Goal: Information Seeking & Learning: Find specific fact

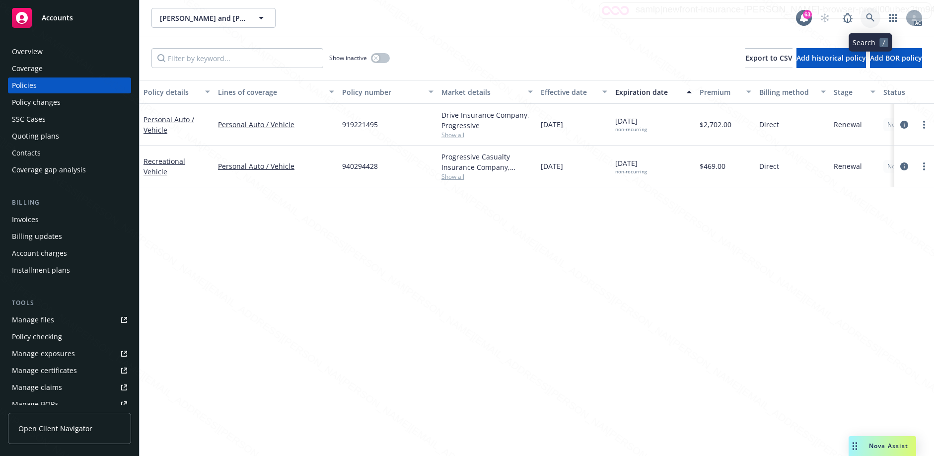
click at [866, 19] on icon at bounding box center [870, 17] width 9 height 9
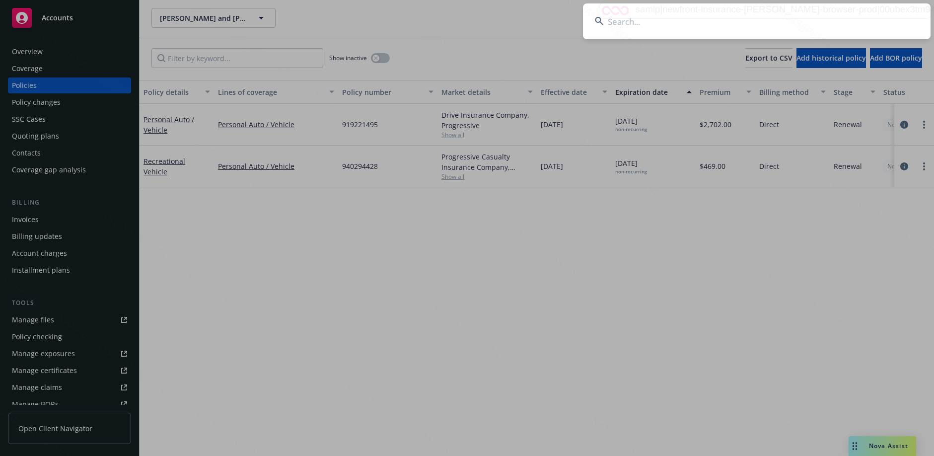
click at [751, 24] on input at bounding box center [757, 21] width 348 height 36
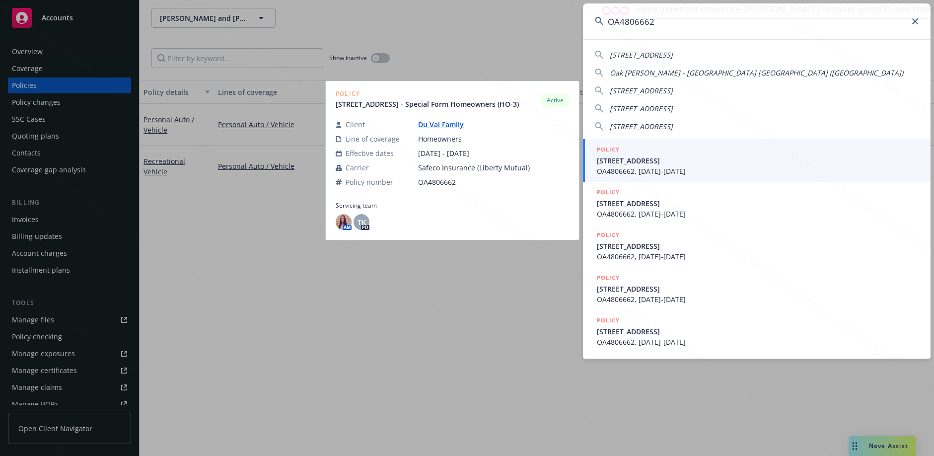
type input "OA4806662"
click at [674, 167] on span "OA4806662, [DATE]-[DATE]" at bounding box center [758, 171] width 322 height 10
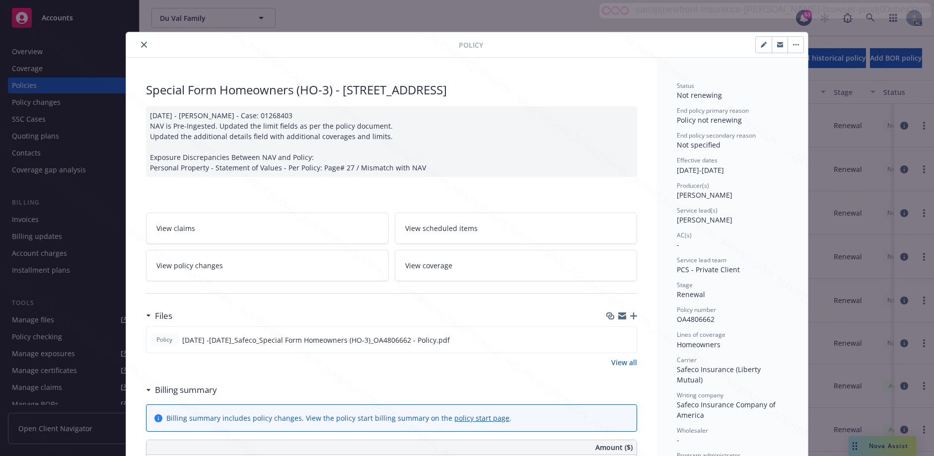
click at [151, 391] on div "Billing summary" at bounding box center [184, 389] width 66 height 13
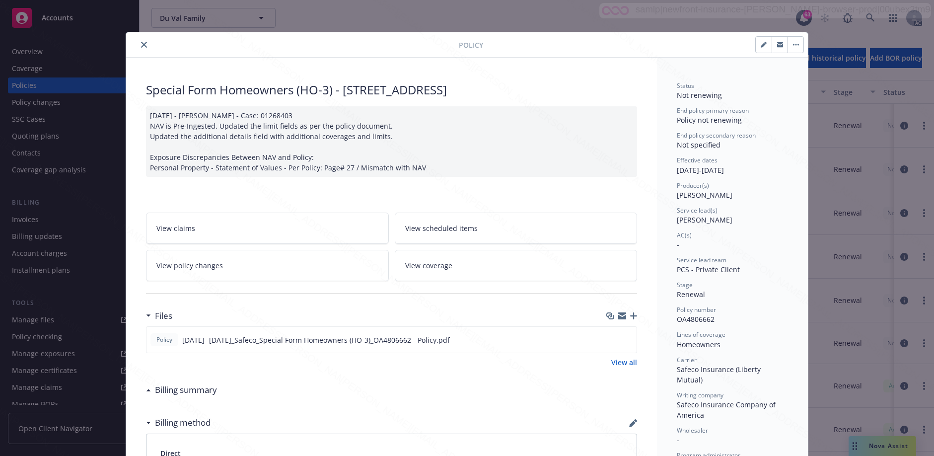
click at [138, 47] on button "close" at bounding box center [144, 45] width 12 height 12
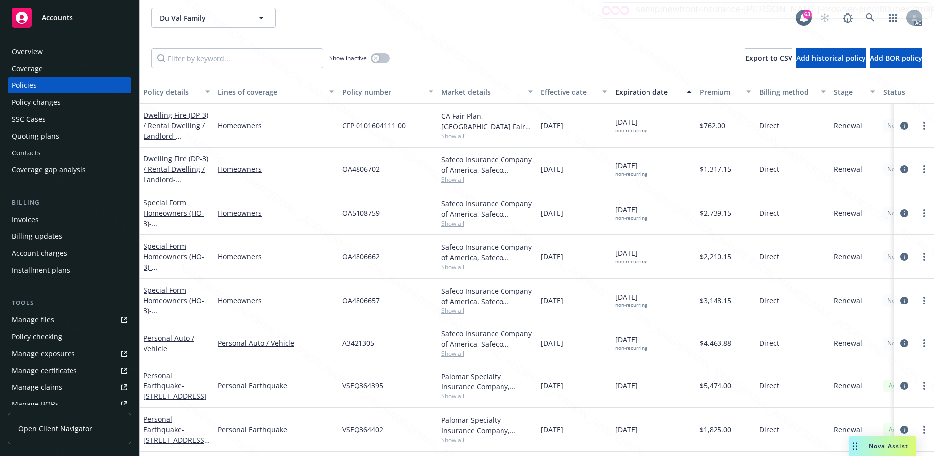
click at [75, 49] on div "Overview" at bounding box center [69, 52] width 115 height 16
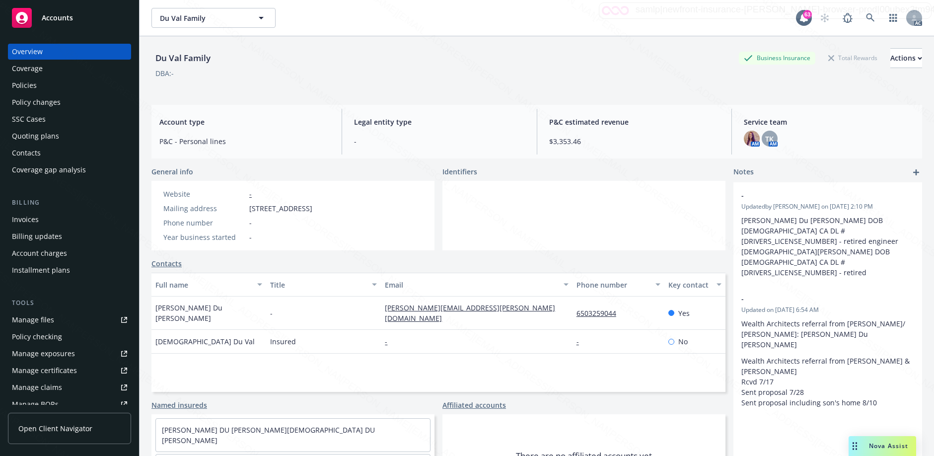
drag, startPoint x: 248, startPoint y: 210, endPoint x: 319, endPoint y: 207, distance: 71.6
click at [316, 207] on div "Mailing address [STREET_ADDRESS]" at bounding box center [237, 208] width 157 height 10
copy span "[STREET_ADDRESS]"
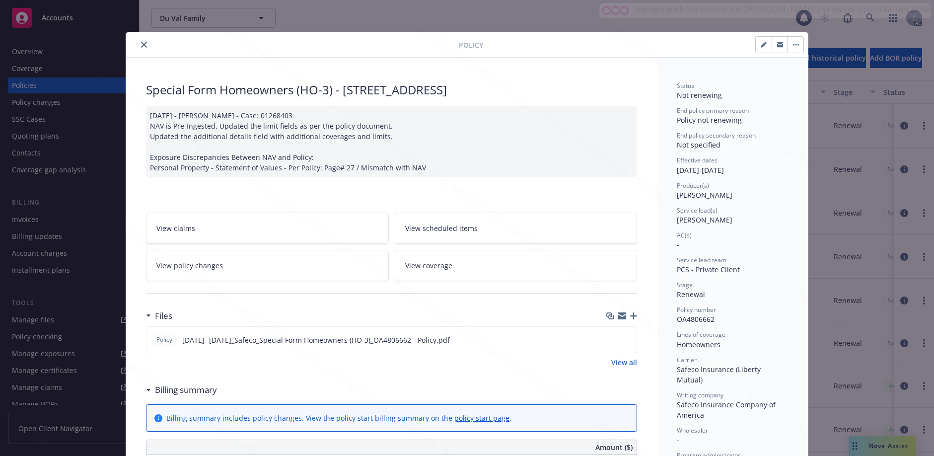
scroll to position [30, 0]
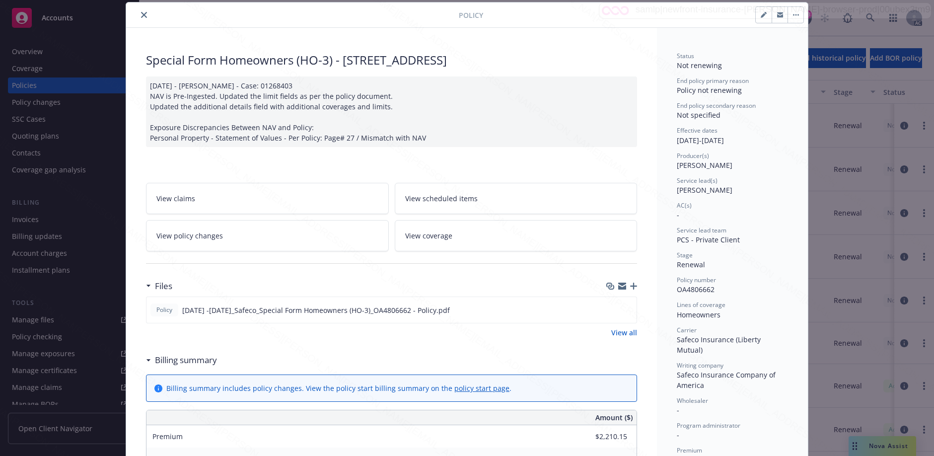
click at [147, 361] on icon at bounding box center [149, 360] width 4 height 2
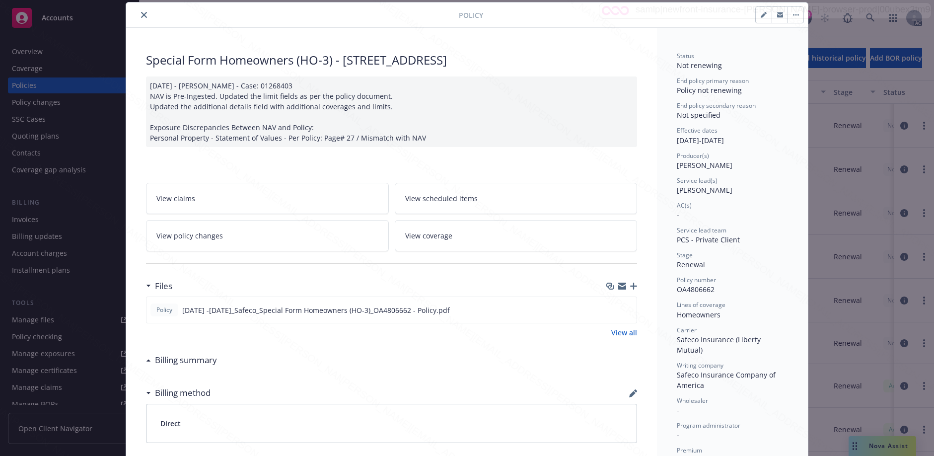
click at [141, 14] on icon "close" at bounding box center [144, 15] width 6 height 6
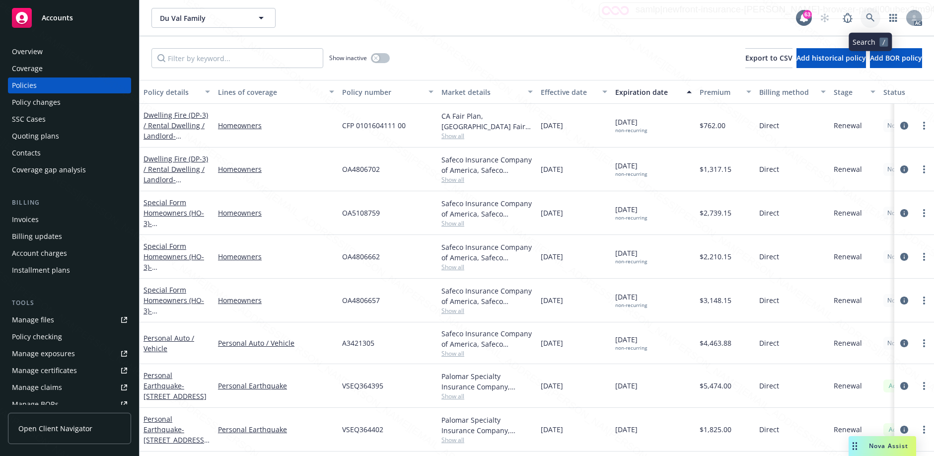
click at [870, 15] on icon at bounding box center [870, 17] width 9 height 9
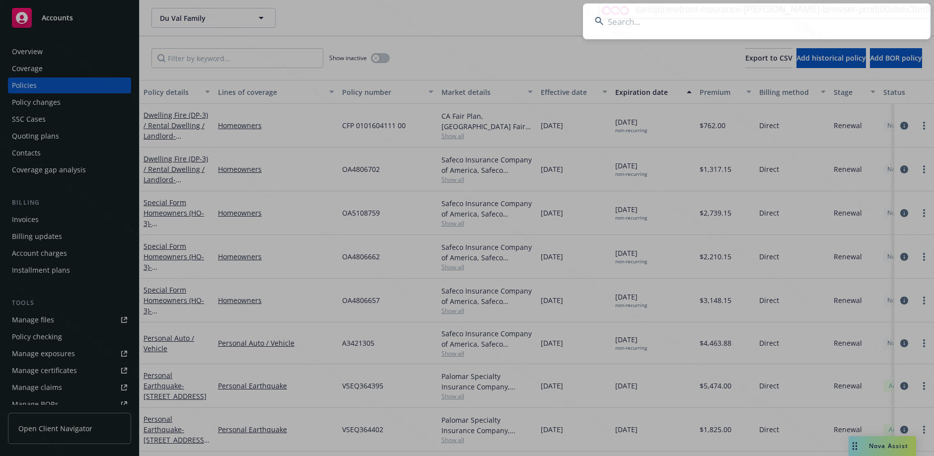
click at [745, 14] on input at bounding box center [757, 21] width 348 height 36
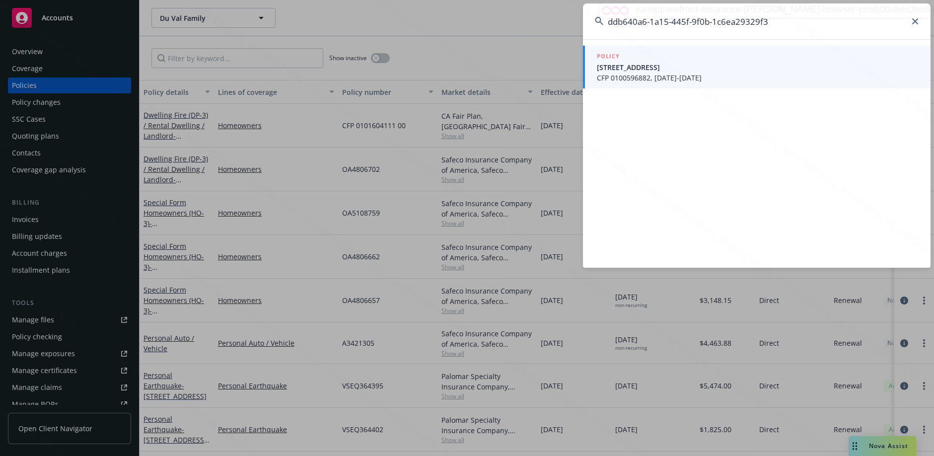
type input "ddb640a6-1a15-445f-9f0b-1c6ea29329f3"
click at [677, 64] on span "[STREET_ADDRESS]" at bounding box center [758, 67] width 322 height 10
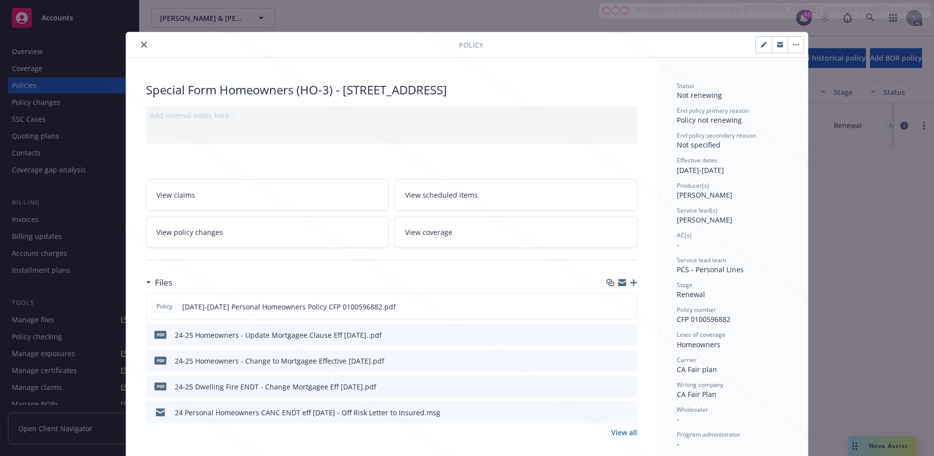
click at [270, 234] on link "View policy changes" at bounding box center [267, 232] width 243 height 31
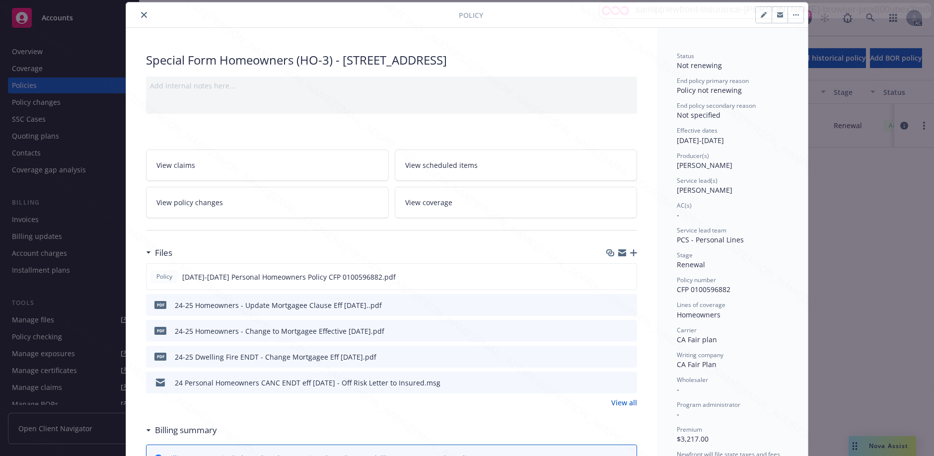
click at [143, 12] on icon "close" at bounding box center [144, 15] width 6 height 6
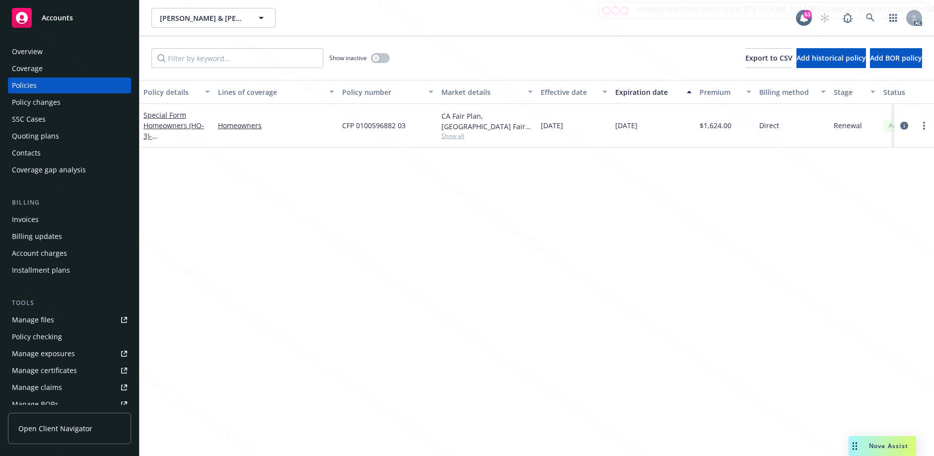
click at [55, 48] on div "Overview" at bounding box center [69, 52] width 115 height 16
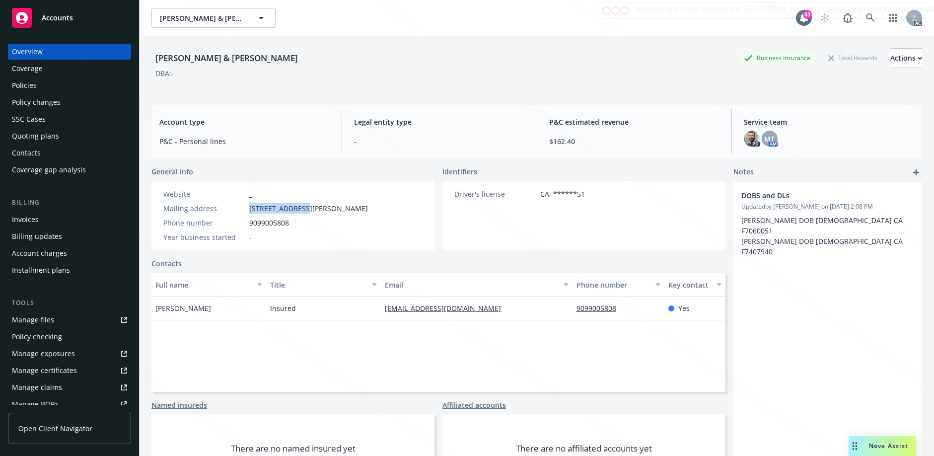
drag, startPoint x: 248, startPoint y: 210, endPoint x: 300, endPoint y: 207, distance: 51.8
click at [300, 207] on div "Mailing address [STREET_ADDRESS][PERSON_NAME]" at bounding box center [265, 208] width 213 height 10
copy span "[STREET_ADDRESS][PERSON_NAME]"
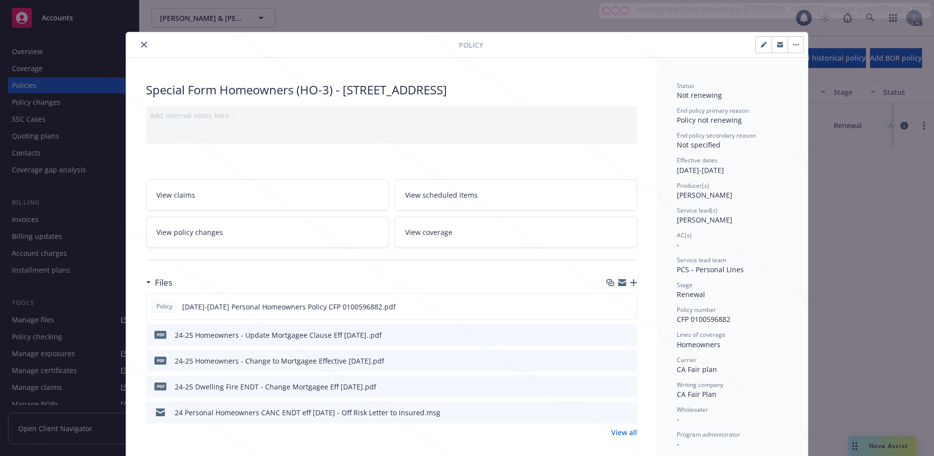
scroll to position [30, 0]
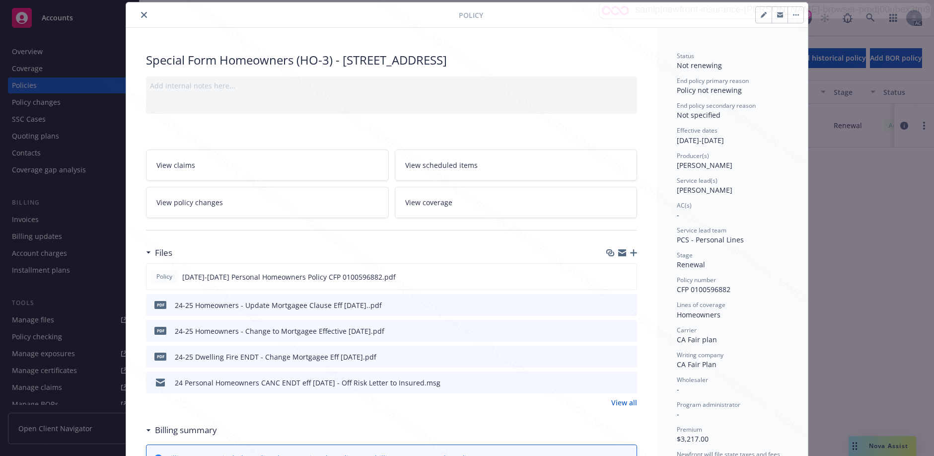
click at [274, 210] on link "View policy changes" at bounding box center [267, 202] width 243 height 31
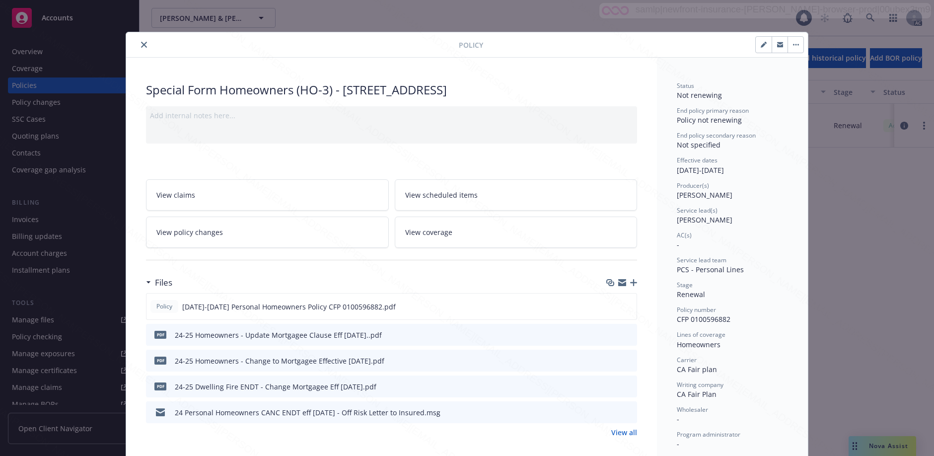
scroll to position [30, 0]
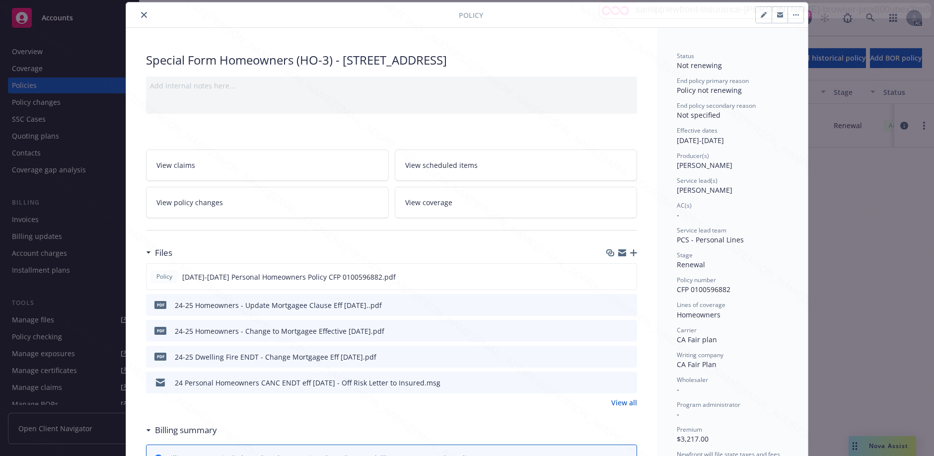
click at [146, 428] on div "Billing summary" at bounding box center [181, 430] width 71 height 13
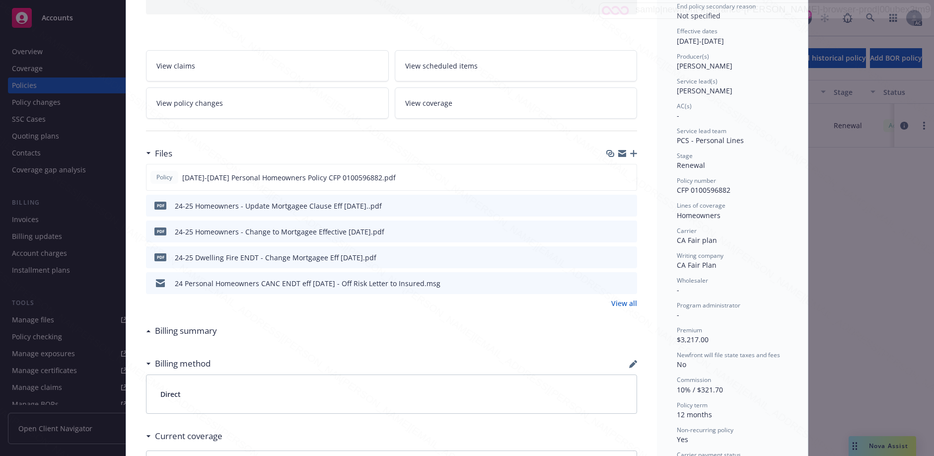
scroll to position [0, 0]
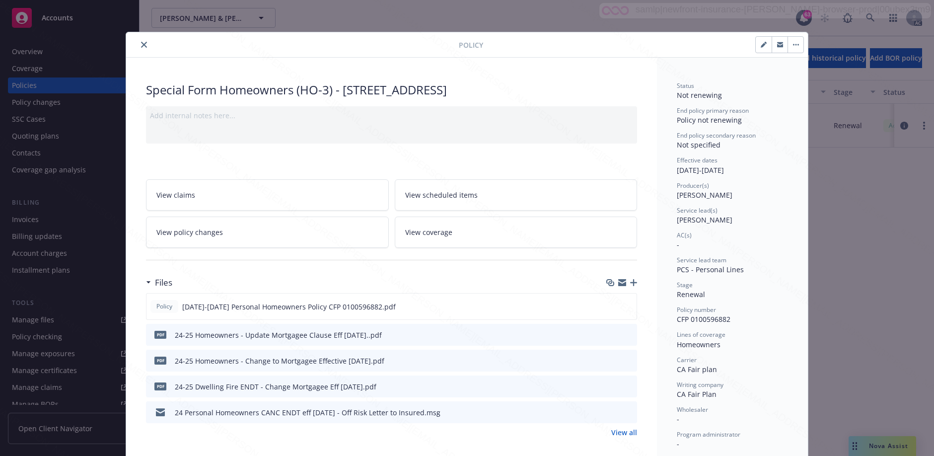
click at [138, 47] on button "close" at bounding box center [144, 45] width 12 height 12
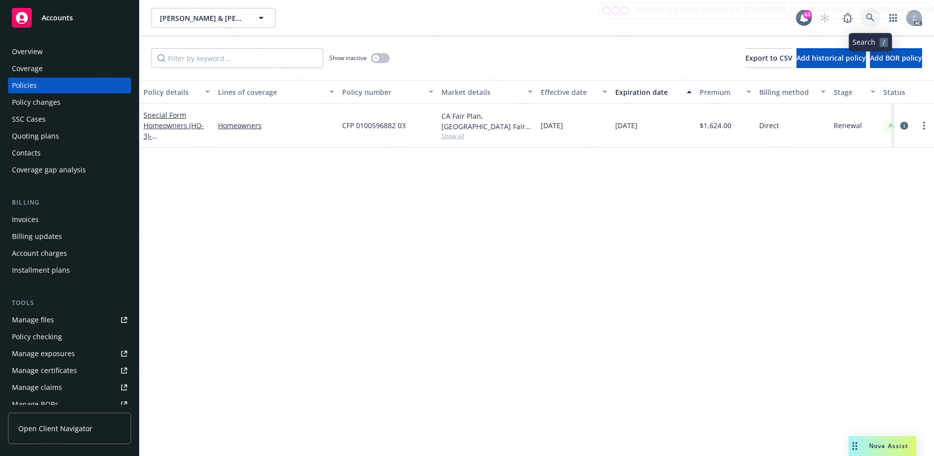
click at [867, 19] on icon at bounding box center [870, 17] width 9 height 9
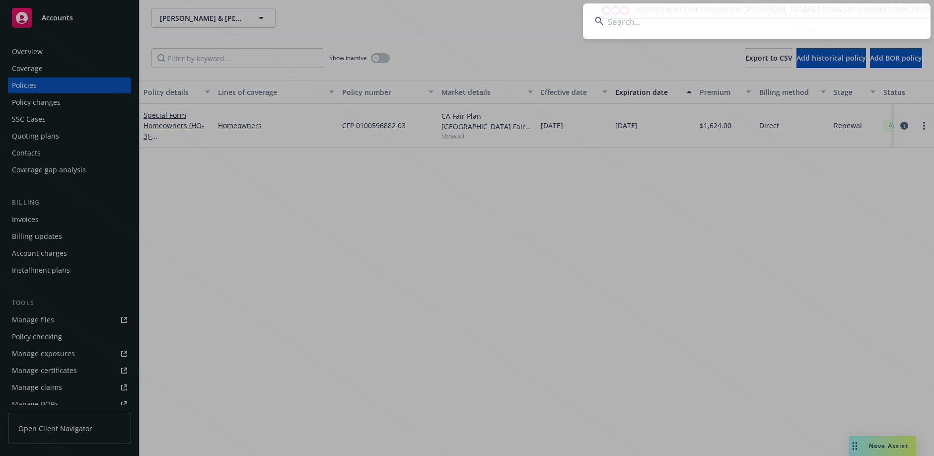
click at [607, 25] on input at bounding box center [757, 21] width 348 height 36
